Goal: Check status: Check status

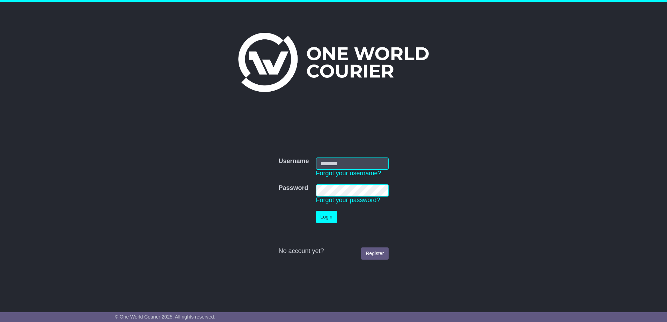
type input "**********"
click at [322, 223] on button "Login" at bounding box center [326, 217] width 21 height 12
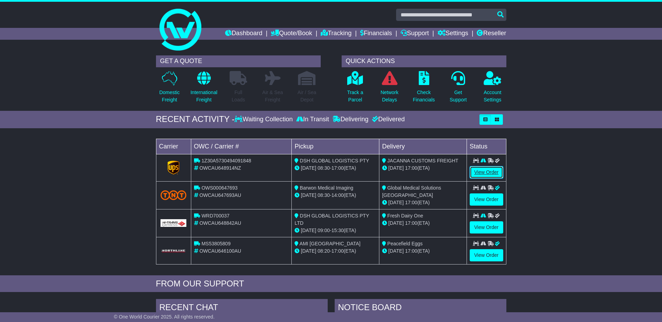
click at [485, 174] on link "View Order" at bounding box center [486, 172] width 33 height 12
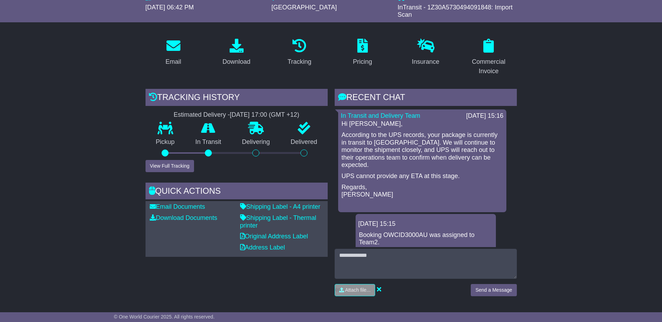
scroll to position [105, 0]
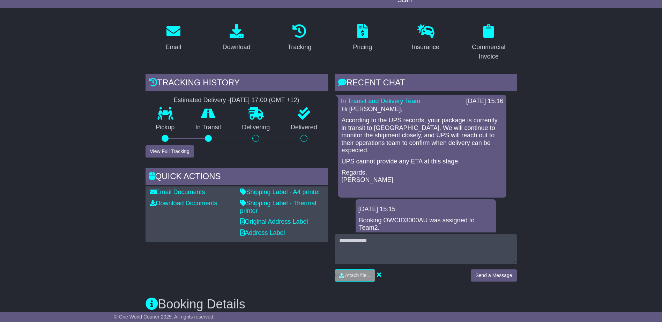
drag, startPoint x: 391, startPoint y: 232, endPoint x: 386, endPoint y: 236, distance: 6.8
click at [390, 232] on div "Booking OWCID3000AU was assigned to Team2. More details: here ." at bounding box center [425, 230] width 135 height 26
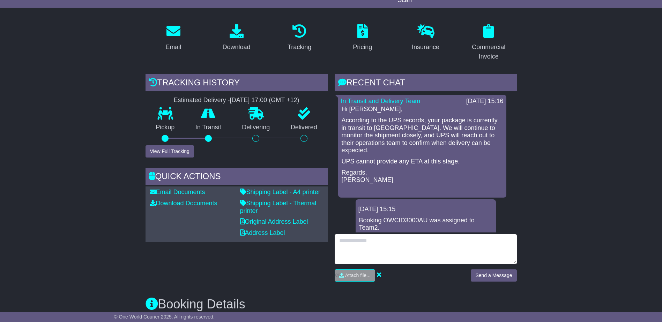
click at [382, 239] on textarea at bounding box center [426, 249] width 182 height 30
drag, startPoint x: 356, startPoint y: 241, endPoint x: 330, endPoint y: 242, distance: 25.1
click at [331, 241] on div "RECENT CHAT Loading... No messages In Transit and Delivery Team 24 Sep 2025 15:…" at bounding box center [425, 180] width 189 height 213
click at [382, 240] on textarea "**********" at bounding box center [426, 249] width 182 height 30
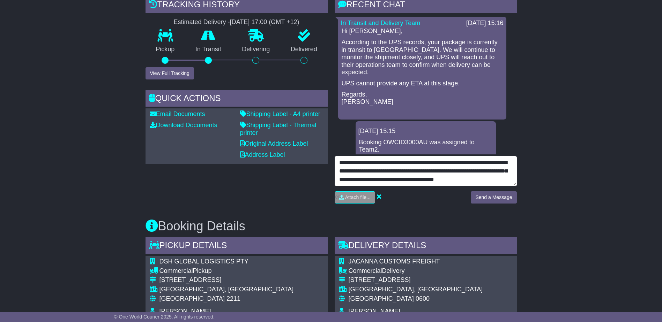
scroll to position [185, 0]
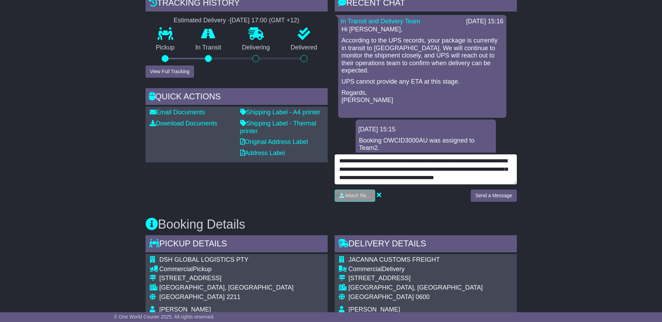
click at [435, 163] on textarea "**********" at bounding box center [426, 170] width 182 height 30
type textarea "**********"
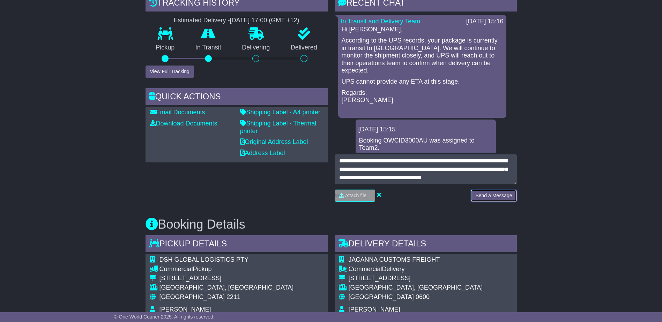
click at [498, 195] on button "Send a Message" at bounding box center [494, 196] width 46 height 12
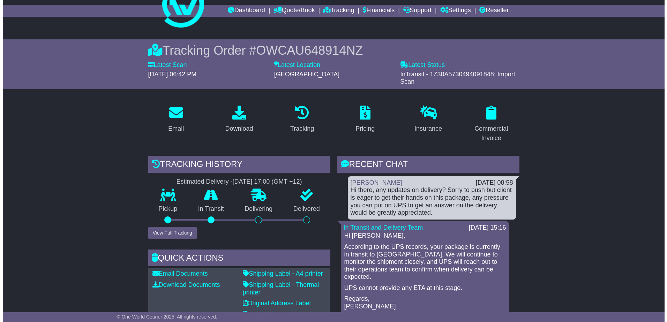
scroll to position [0, 0]
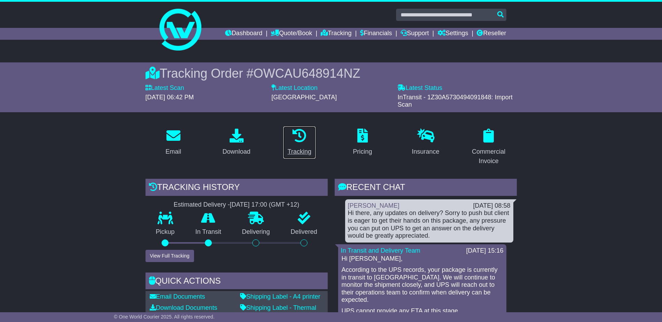
click at [297, 149] on div "Tracking" at bounding box center [300, 151] width 24 height 9
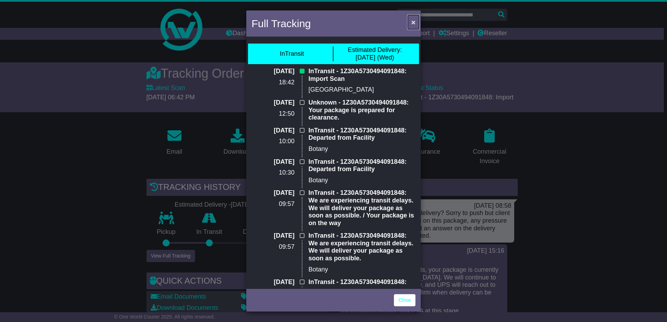
click at [415, 18] on span "×" at bounding box center [413, 22] width 4 height 8
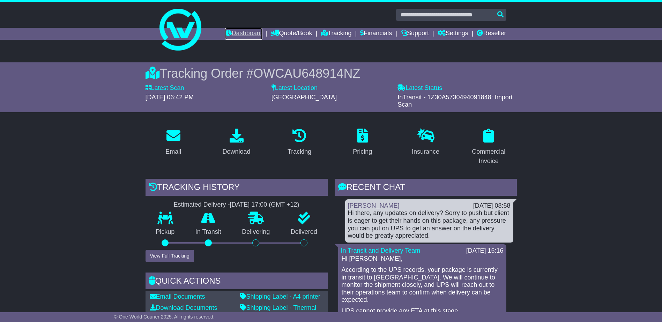
click at [252, 32] on link "Dashboard" at bounding box center [243, 34] width 37 height 12
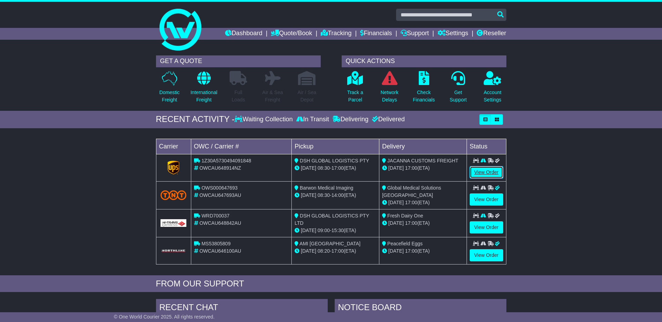
click at [487, 173] on link "View Order" at bounding box center [486, 172] width 33 height 12
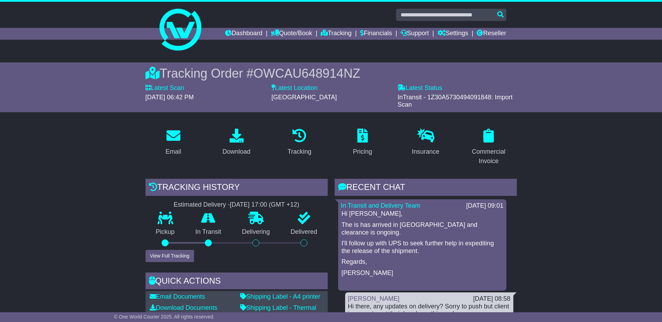
click at [388, 280] on div "Hi George, The is has arrived in New Zealand and clearance is ongoing. I'll fol…" at bounding box center [422, 249] width 163 height 78
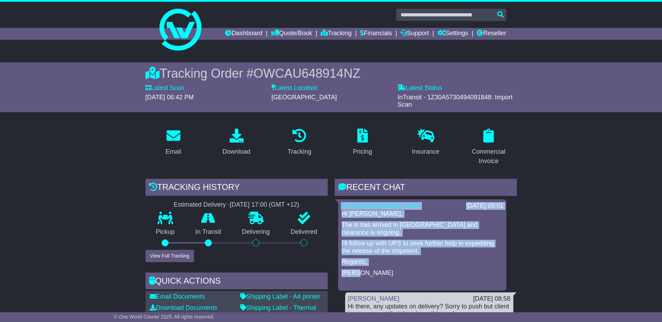
drag, startPoint x: 368, startPoint y: 275, endPoint x: 333, endPoint y: 205, distance: 77.9
click at [333, 205] on div "RECENT CHAT Loading... No messages In Transit and Delivery Team 25 Sep 2025 09:…" at bounding box center [425, 285] width 189 height 213
drag, startPoint x: 333, startPoint y: 205, endPoint x: 354, endPoint y: 215, distance: 23.3
copy div "In Transit and Delivery Team 25 Sep 2025 09:01 Hi George, The is has arrived in…"
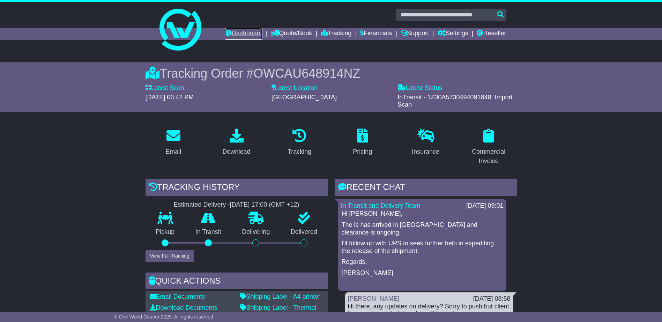
click at [238, 35] on link "Dashboard" at bounding box center [243, 34] width 37 height 12
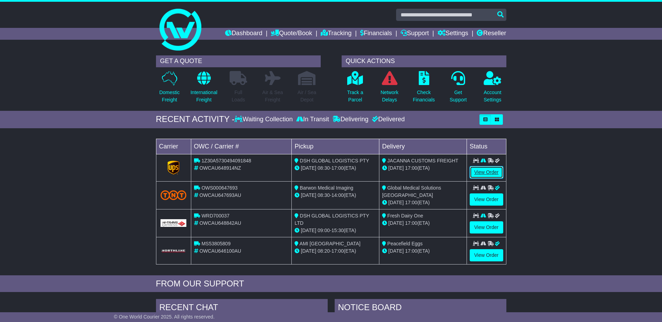
click at [494, 174] on link "View Order" at bounding box center [486, 172] width 33 height 12
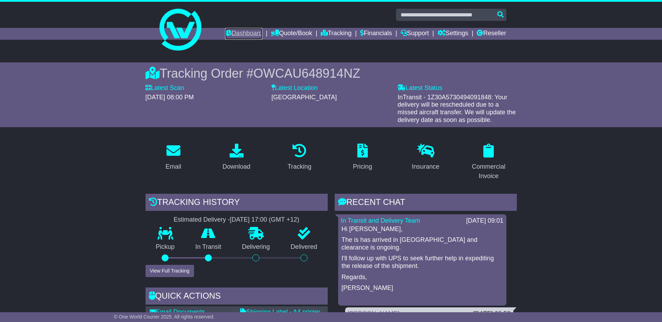
click at [248, 32] on link "Dashboard" at bounding box center [243, 34] width 37 height 12
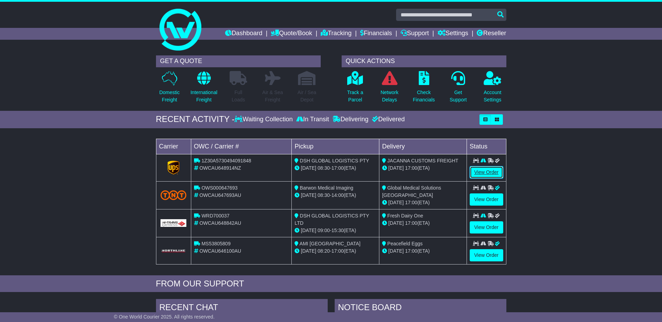
click at [488, 172] on link "View Order" at bounding box center [486, 172] width 33 height 12
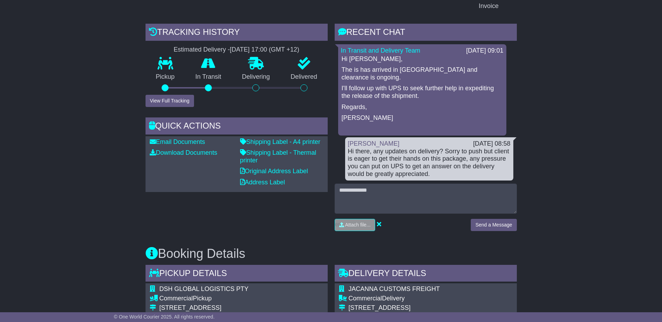
scroll to position [178, 0]
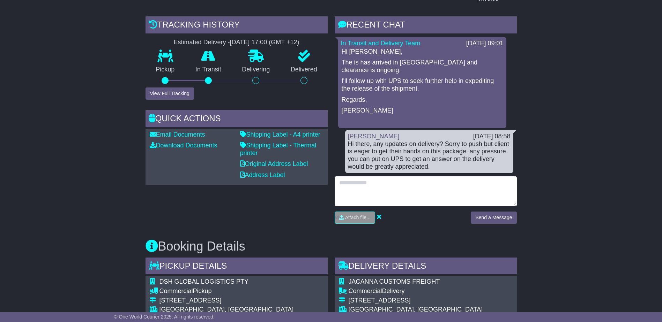
click at [375, 181] on textarea at bounding box center [426, 192] width 182 height 30
type textarea "*"
click at [441, 185] on textarea "**********" at bounding box center [426, 192] width 182 height 30
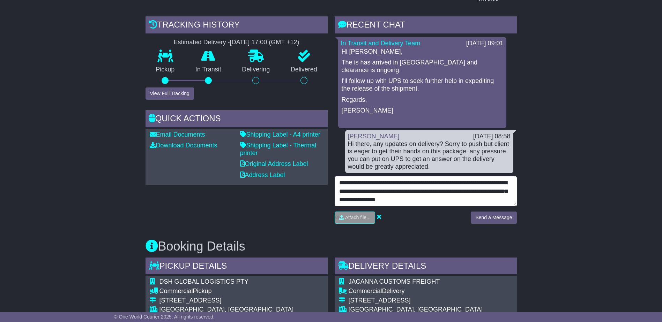
type textarea "**********"
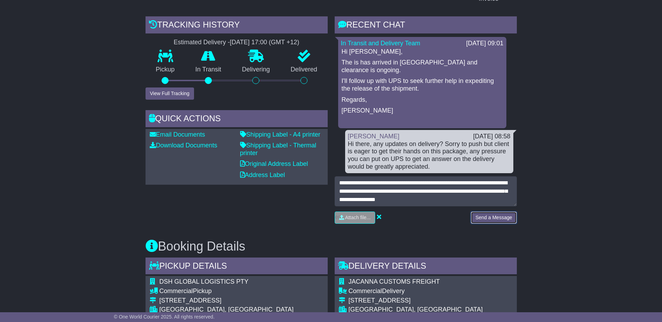
click at [484, 218] on button "Send a Message" at bounding box center [494, 218] width 46 height 12
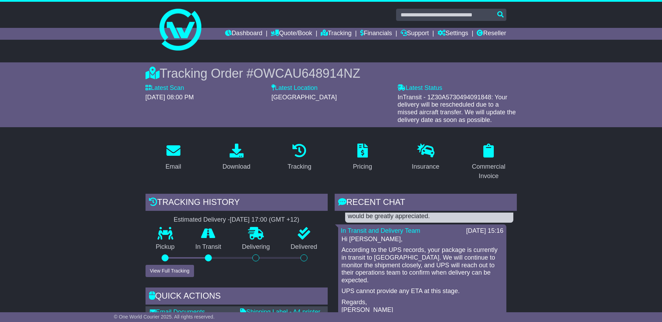
scroll to position [0, 0]
